Goal: Contribute content

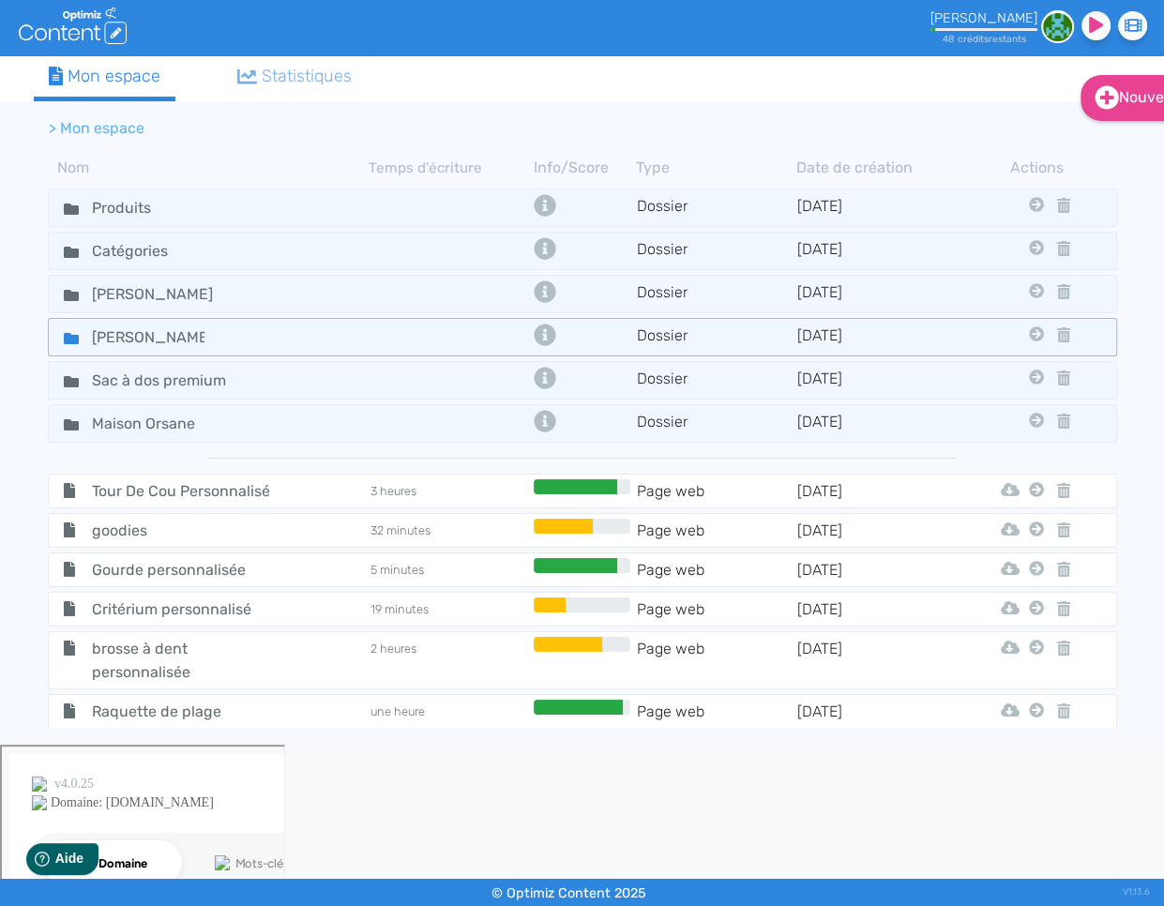
click at [70, 338] on icon at bounding box center [71, 338] width 15 height 11
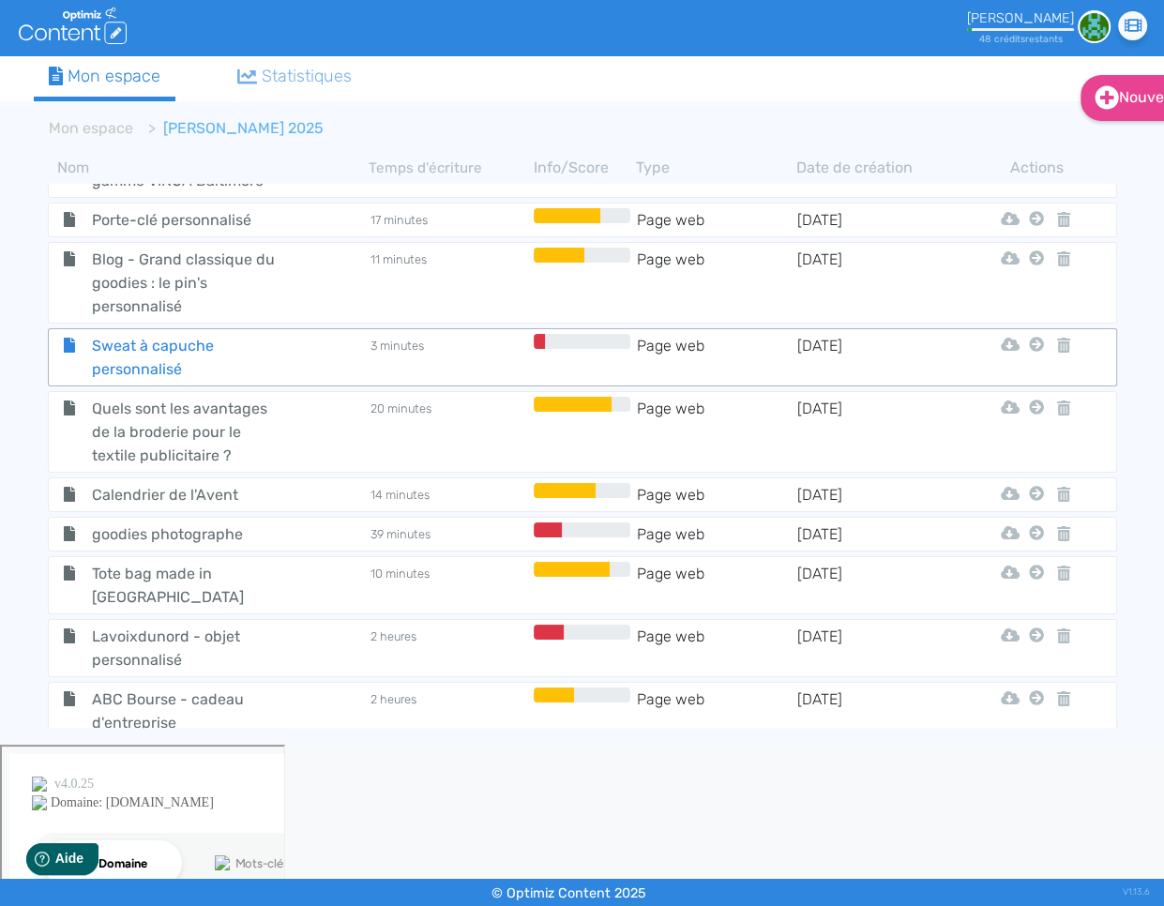
scroll to position [2751, 0]
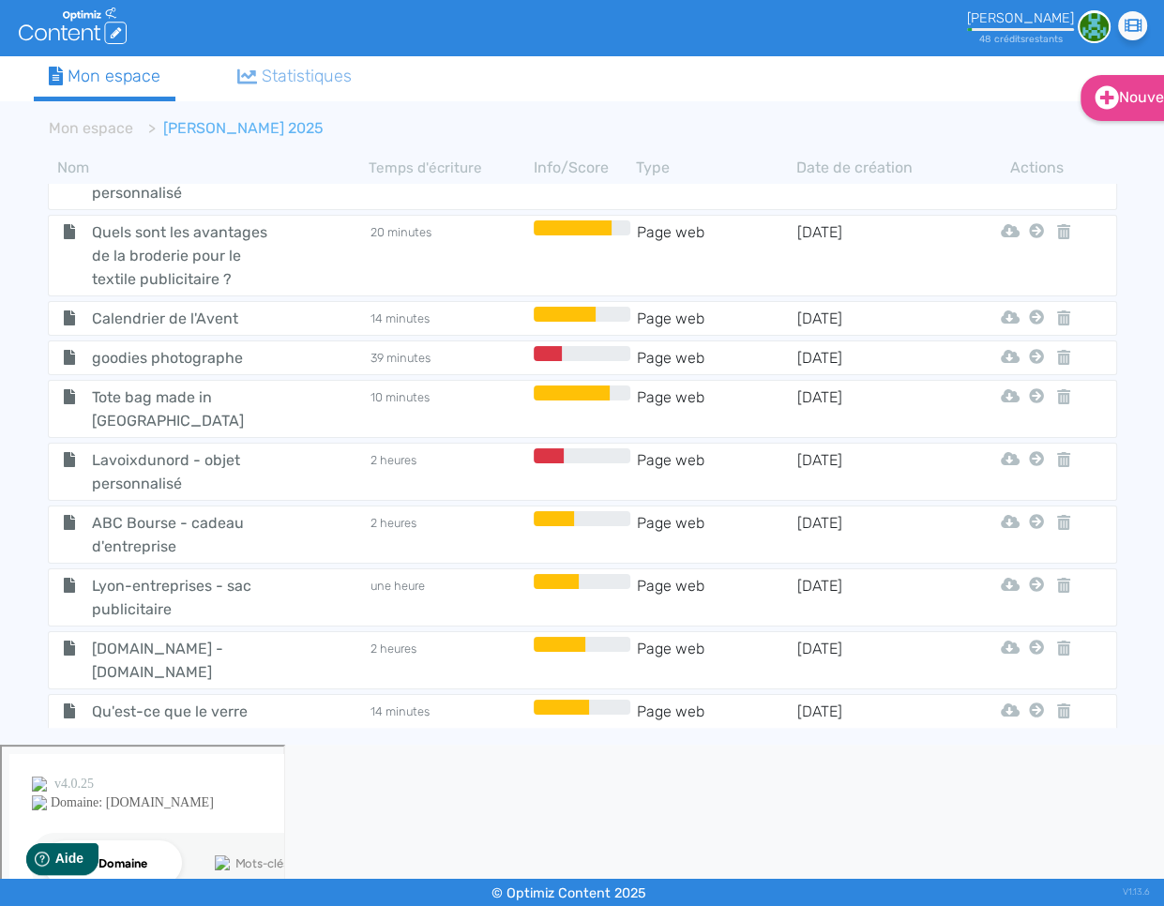
click at [119, 700] on span "Qu'est-ce que le verre borosilicate utilisé pour certains goodies ?" at bounding box center [183, 735] width 211 height 70
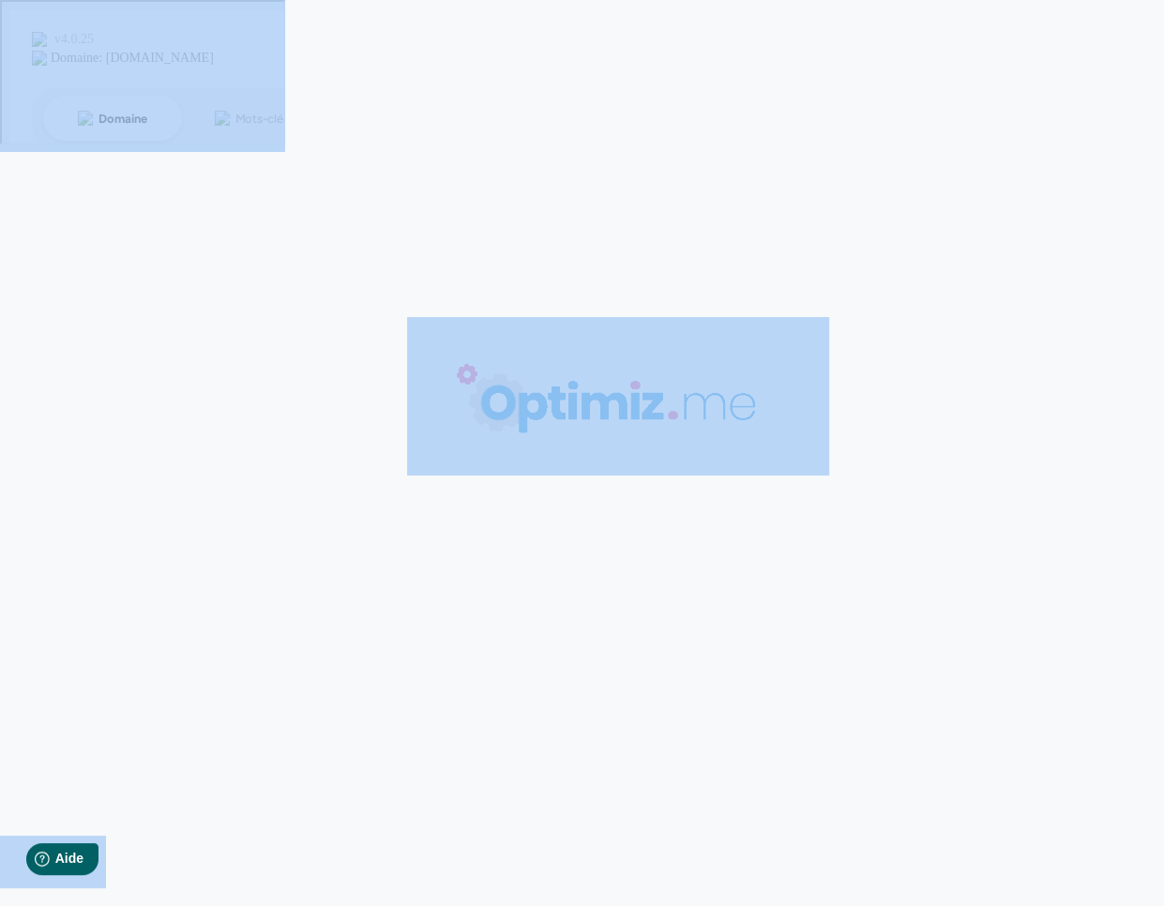
click at [119, 629] on body "0 mots 0.00 minutes 0 /0 mots Score SEO 0 /- termes Sauvegardé Contenu Métadonn…" at bounding box center [582, 453] width 1164 height 906
type input "Qu'est-ce que le verre borosilicate utilisé pour certains goodies ?"
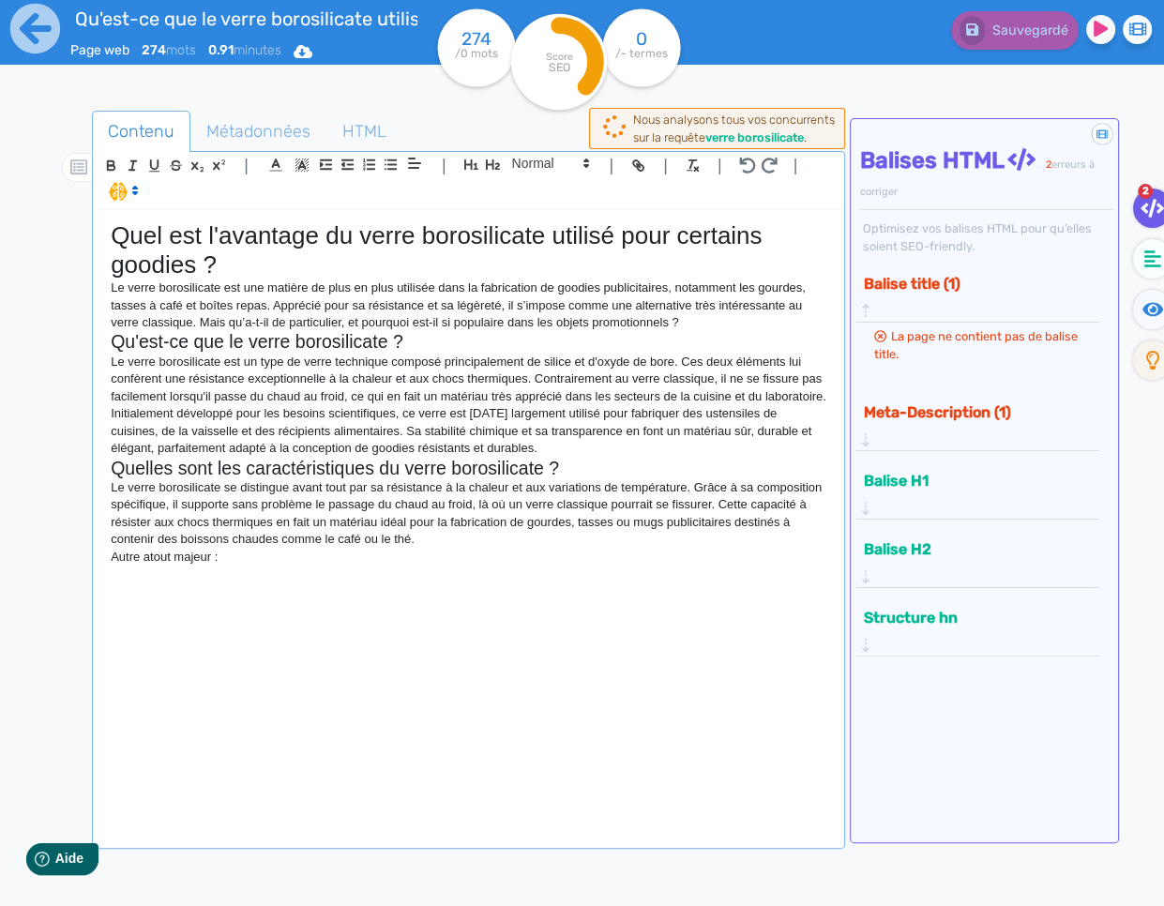
click at [366, 617] on div "Quel est l'avantage du verre borosilicate utilisé pour certains goodies ? Le ve…" at bounding box center [469, 527] width 744 height 634
click at [1141, 252] on fa-icon at bounding box center [1152, 258] width 38 height 39
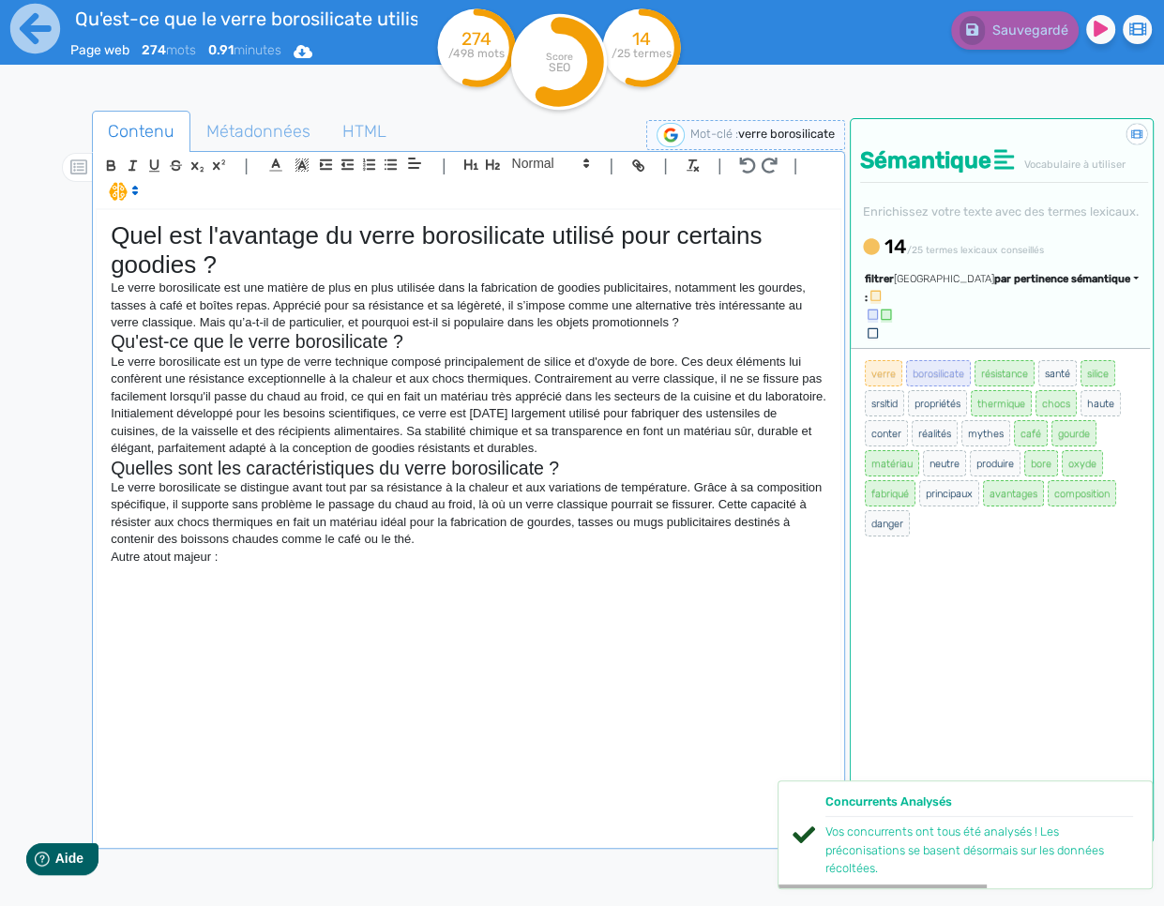
click at [498, 618] on div "Quel est l'avantage du verre borosilicate utilisé pour certains goodies ? Le ve…" at bounding box center [469, 527] width 744 height 634
click at [381, 601] on div "Quel est l'avantage du verre borosilicate utilisé pour certains goodies ? Le ve…" at bounding box center [469, 527] width 744 height 634
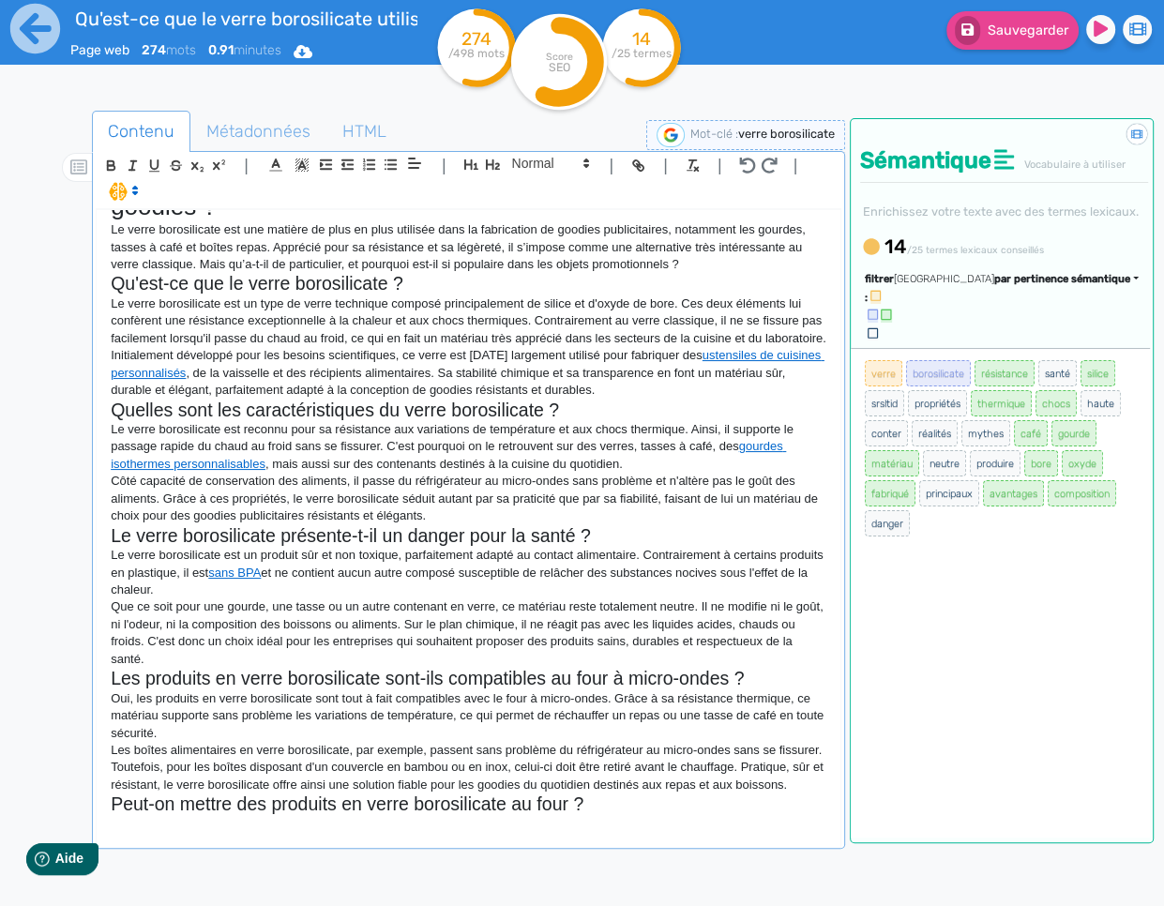
scroll to position [75, 0]
click at [295, 833] on p at bounding box center [469, 824] width 716 height 17
